Goal: Obtain resource: Obtain resource

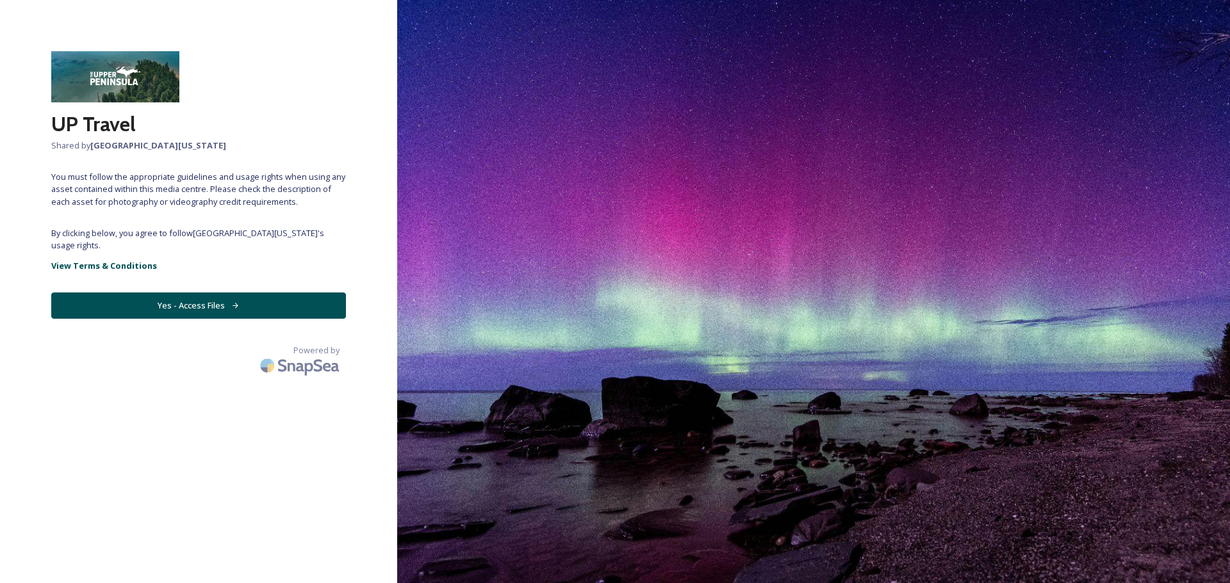
click at [202, 307] on button "Yes - Access Files" at bounding box center [198, 306] width 295 height 26
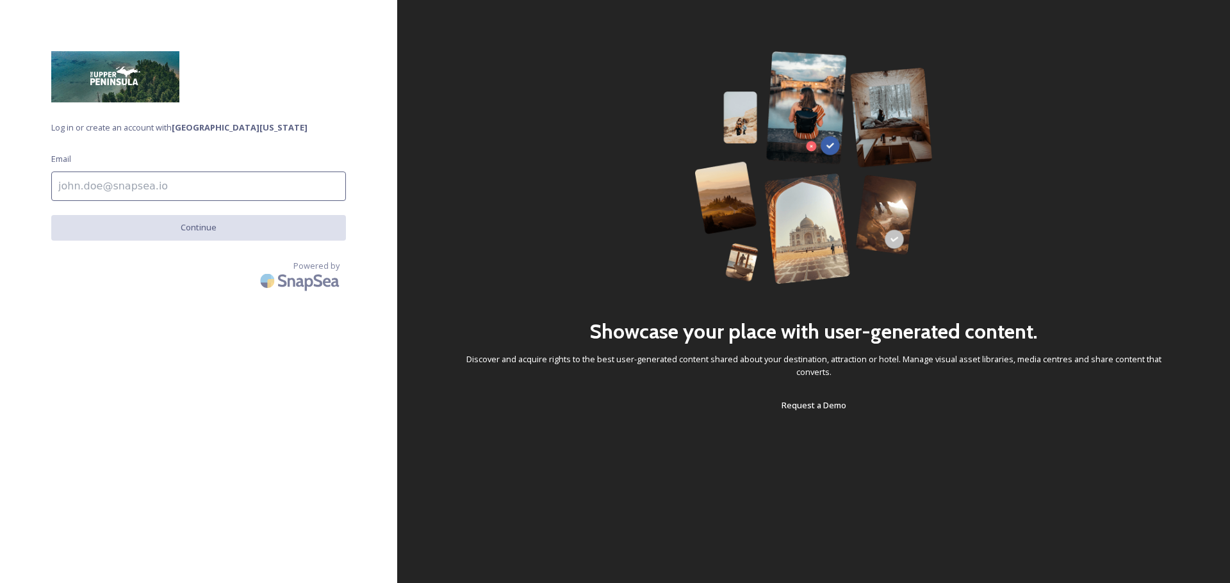
click at [142, 186] on input at bounding box center [198, 186] width 295 height 29
type input "[EMAIL_ADDRESS][DOMAIN_NAME]"
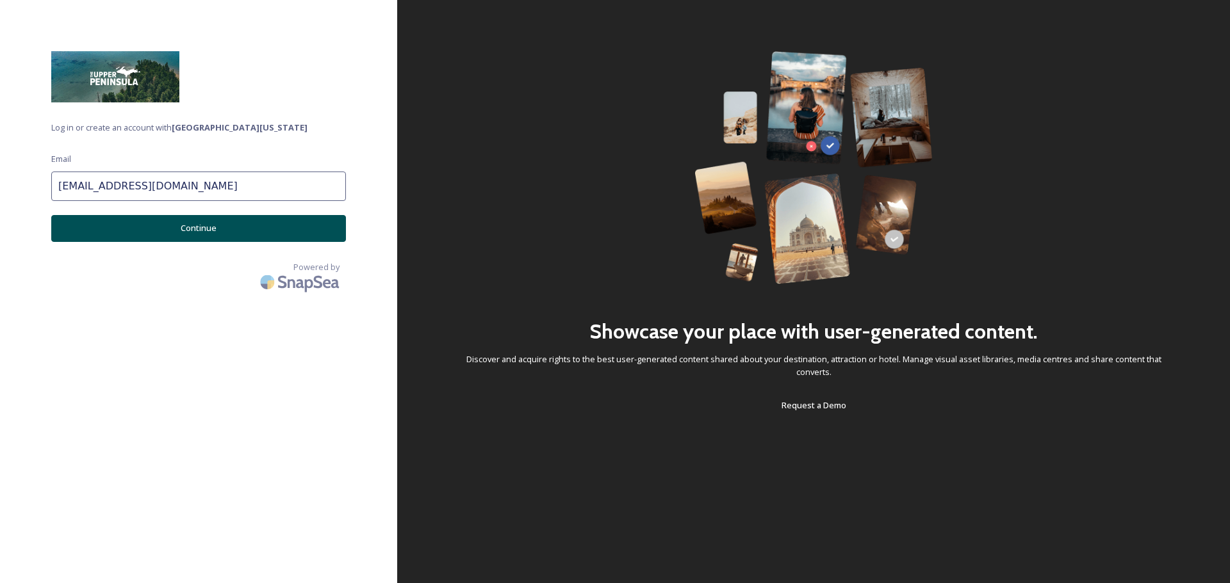
click at [226, 229] on button "Continue" at bounding box center [198, 228] width 295 height 26
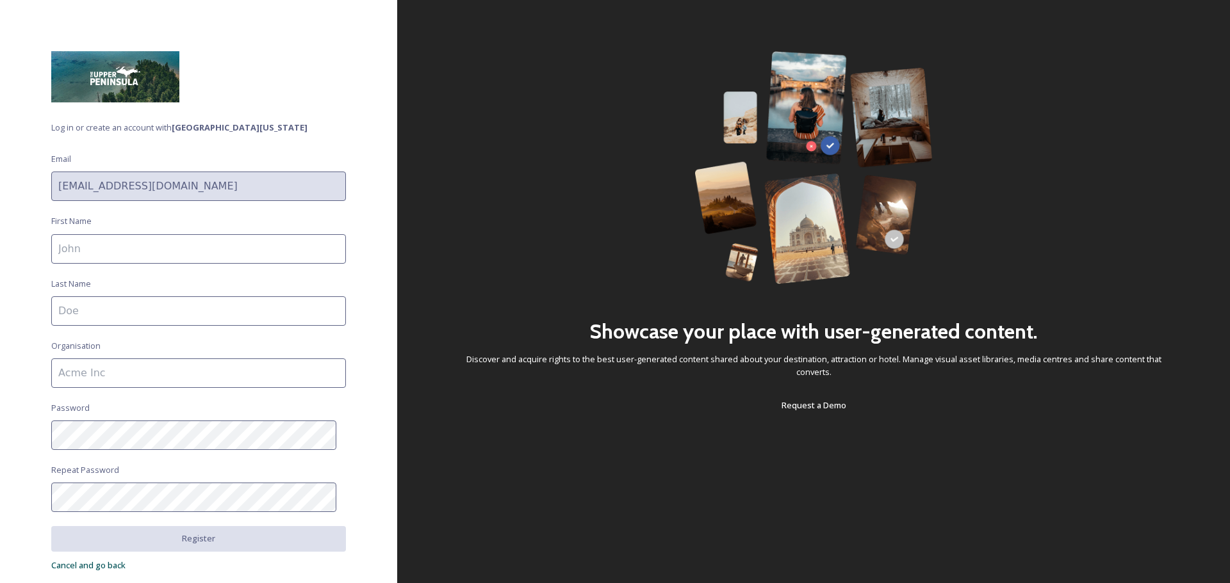
click at [143, 238] on input at bounding box center [198, 248] width 295 height 29
type input "[PERSON_NAME]"
type input "Marketing with Purpose"
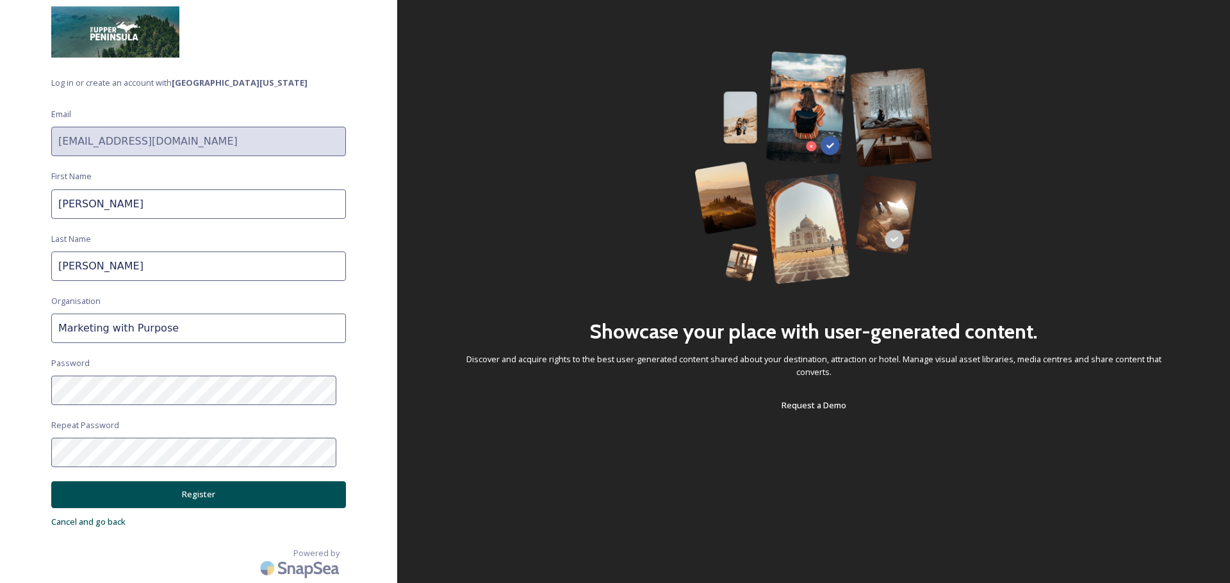
click at [212, 498] on button "Register" at bounding box center [198, 495] width 295 height 26
